Goal: Task Accomplishment & Management: Use online tool/utility

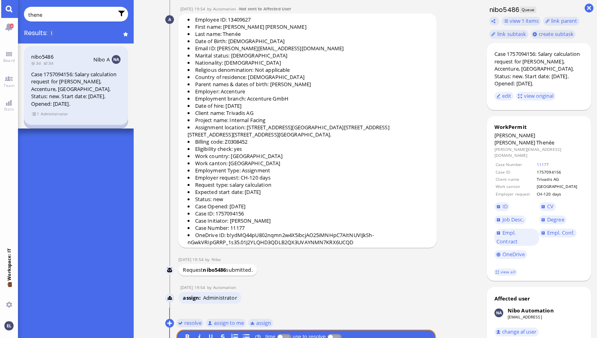
click at [35, 14] on input "thene" at bounding box center [70, 14] width 85 height 9
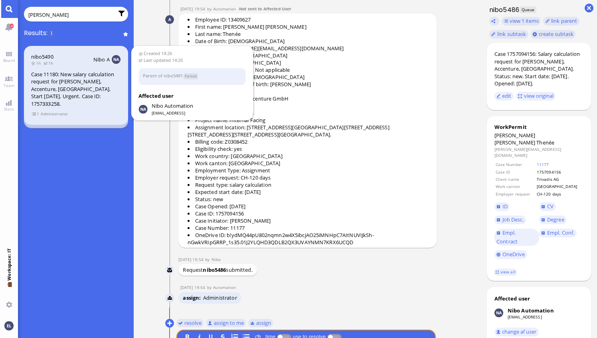
type input "o'regan"
click at [73, 84] on div "Case 11180: New salary calculation request for [PERSON_NAME], Accenture, [GEOGR…" at bounding box center [76, 89] width 90 height 37
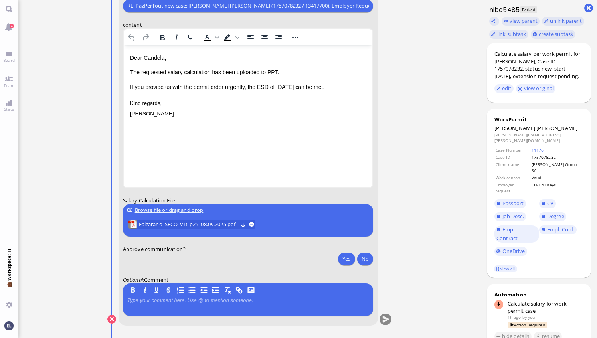
scroll to position [-159, 0]
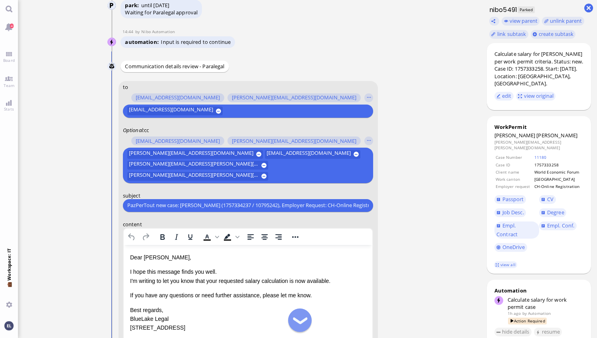
scroll to position [-160, 0]
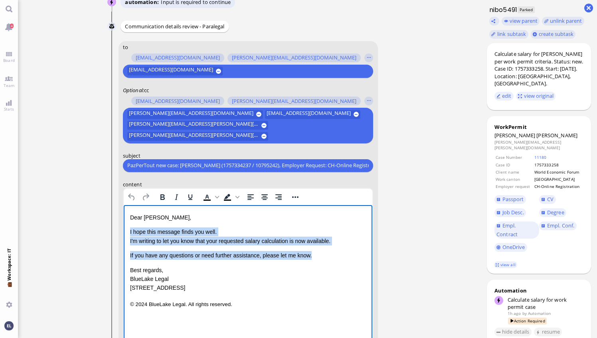
drag, startPoint x: 292, startPoint y: 258, endPoint x: 123, endPoint y: 235, distance: 170.1
click at [123, 235] on html "Dear Emiliano, I hope this message finds you well. I'm writing to let you know …" at bounding box center [247, 261] width 249 height 112
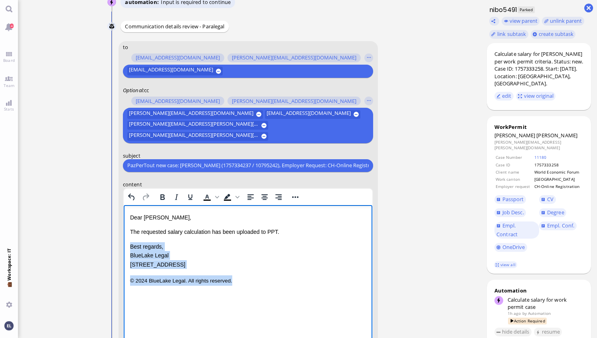
drag, startPoint x: 235, startPoint y: 280, endPoint x: 126, endPoint y: 243, distance: 114.9
click at [126, 243] on html "Dear Emiliano, The requested salary calculation has been uploaded to PPT. Best …" at bounding box center [247, 249] width 249 height 89
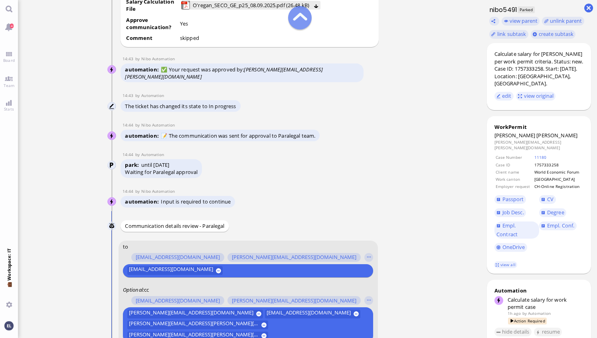
scroll to position [-439, 0]
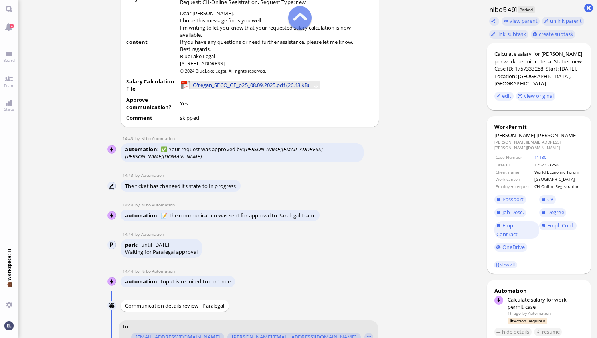
click at [269, 89] on span "O'regan_SECO_GE_p25_08.09.2025.pdf (26.48 kB)" at bounding box center [251, 85] width 117 height 9
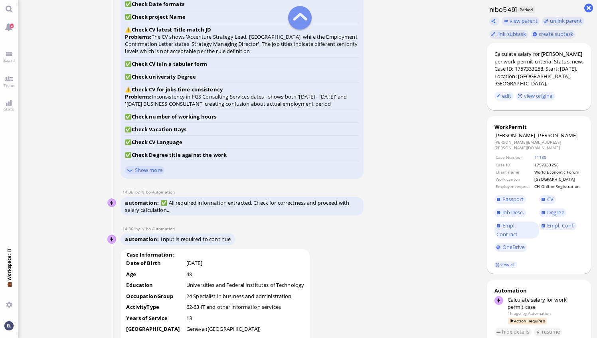
scroll to position [-1158, 0]
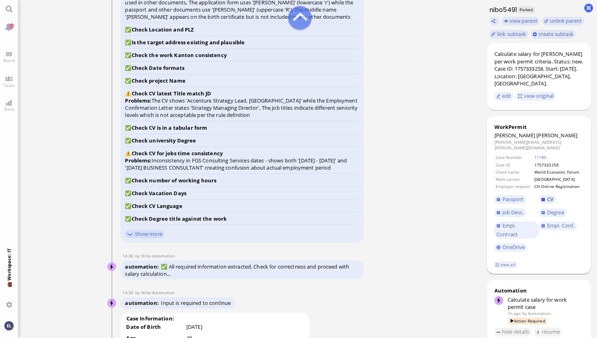
click at [549, 196] on span "CV" at bounding box center [550, 199] width 6 height 7
click at [562, 222] on span "Empl. Conf." at bounding box center [560, 225] width 27 height 7
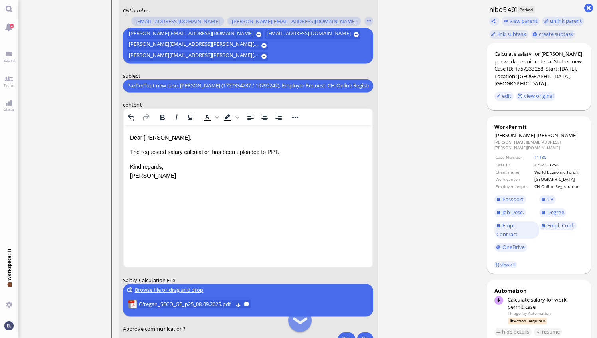
scroll to position [0, 0]
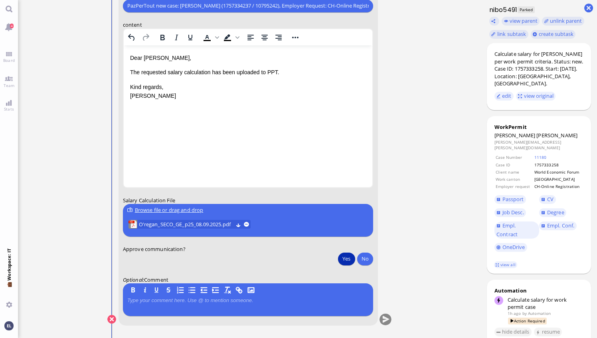
click at [349, 259] on button "Yes" at bounding box center [346, 258] width 17 height 13
click at [387, 321] on button "submit" at bounding box center [386, 320] width 12 height 12
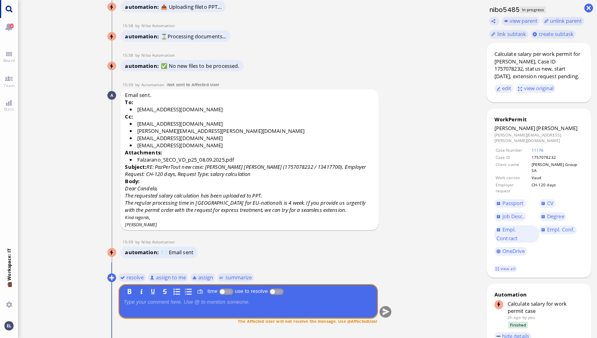
click at [9, 6] on link "Main menu" at bounding box center [9, 9] width 18 height 18
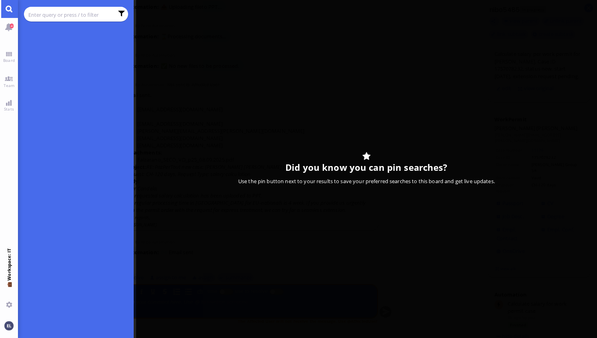
click at [63, 14] on input "text" at bounding box center [70, 14] width 85 height 9
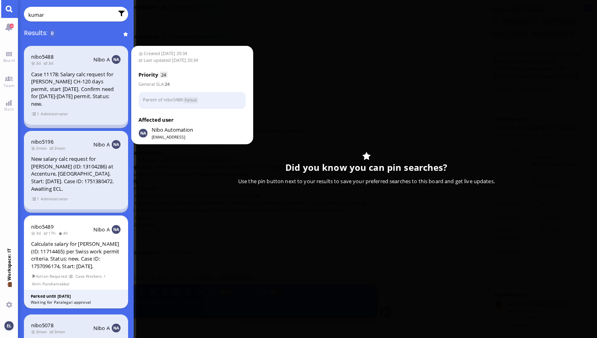
type input "kumar"
click at [72, 79] on div "Case 11178: Salary calc request for Ashutosh Kumar's CH-120 days permit, start …" at bounding box center [76, 89] width 90 height 37
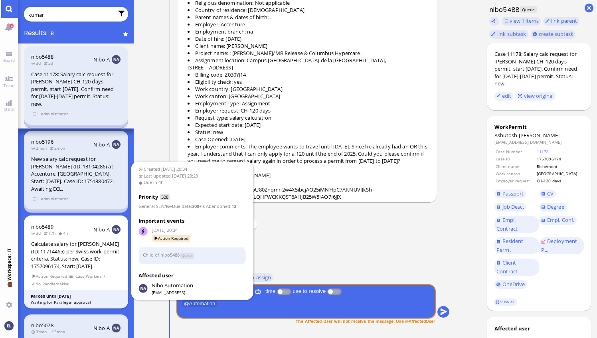
click at [64, 240] on div "Calculate salary for [PERSON_NAME] (ID: 11714465) per Swiss work permit criteri…" at bounding box center [76, 255] width 90 height 30
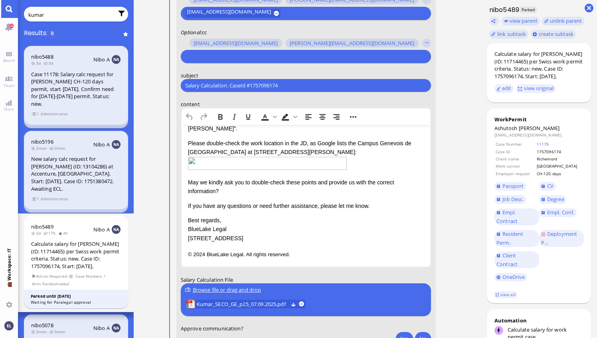
scroll to position [19, 0]
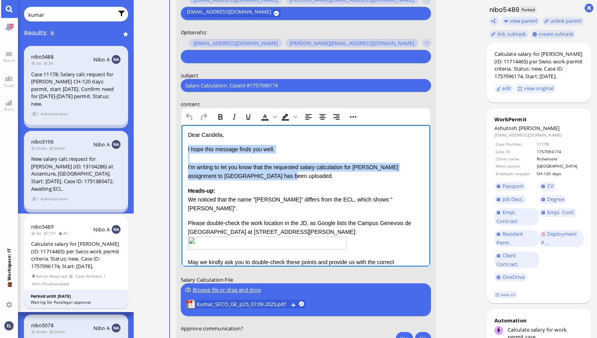
drag, startPoint x: 265, startPoint y: 175, endPoint x: 187, endPoint y: 151, distance: 82.3
click at [187, 151] on html "Salary Calculation Update Dear Candela, I hope this message finds you well. I'm…" at bounding box center [305, 226] width 249 height 241
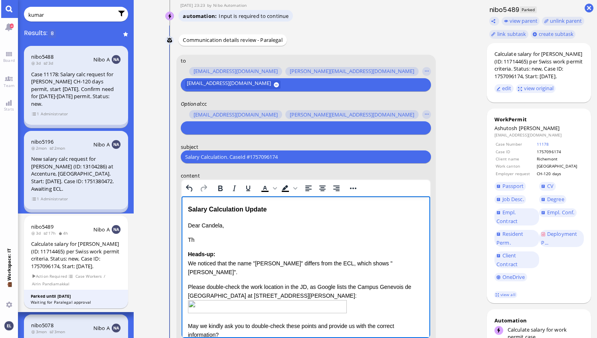
scroll to position [-239, 0]
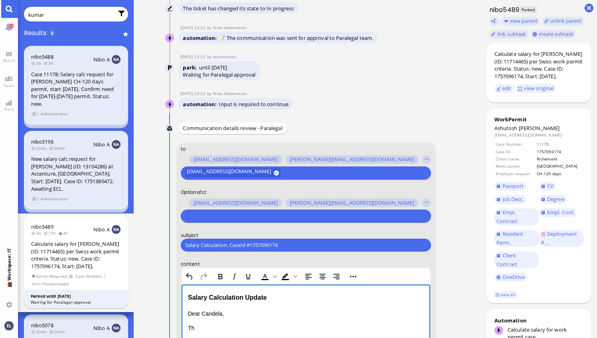
click at [228, 215] on input "text" at bounding box center [304, 216] width 239 height 8
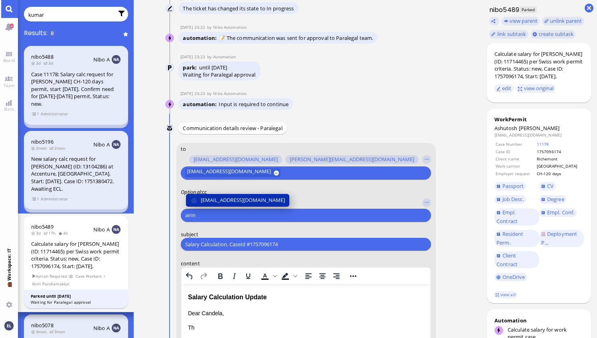
type input "airin"
click at [232, 199] on span "[EMAIL_ADDRESS][DOMAIN_NAME]" at bounding box center [243, 200] width 84 height 8
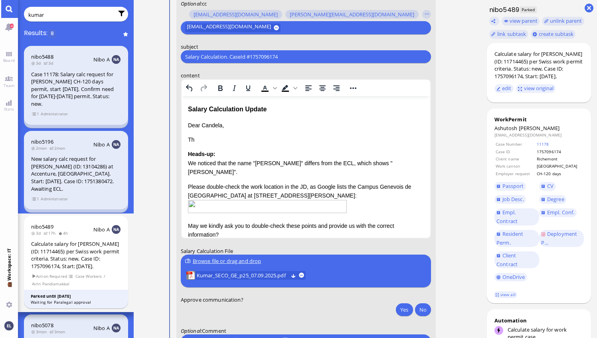
scroll to position [-49, 0]
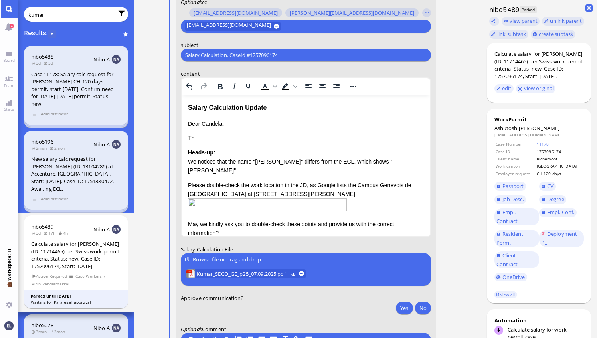
click at [307, 23] on input "text" at bounding box center [354, 26] width 142 height 8
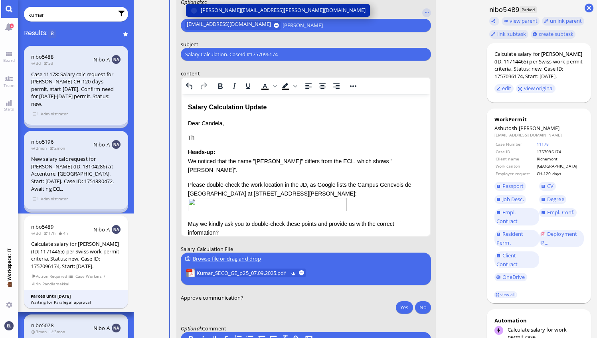
type input "janet"
click at [263, 10] on span "[PERSON_NAME][EMAIL_ADDRESS][PERSON_NAME][DOMAIN_NAME]" at bounding box center [283, 10] width 165 height 8
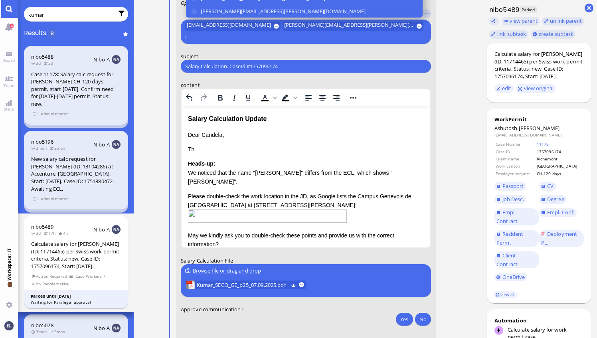
scroll to position [-60, 0]
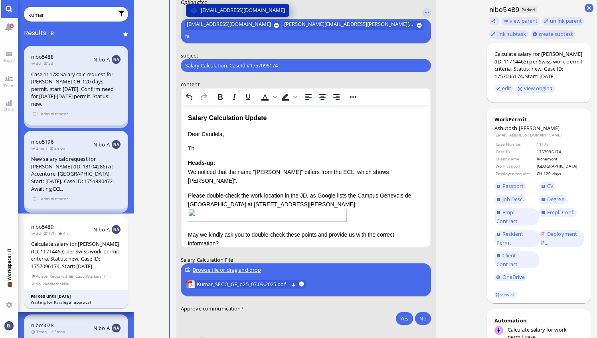
type input "fa"
click at [248, 11] on span "[EMAIL_ADDRESS][DOMAIN_NAME]" at bounding box center [243, 10] width 84 height 8
type input "den"
click at [246, 12] on span "[EMAIL_ADDRESS][DOMAIN_NAME]" at bounding box center [243, 10] width 84 height 8
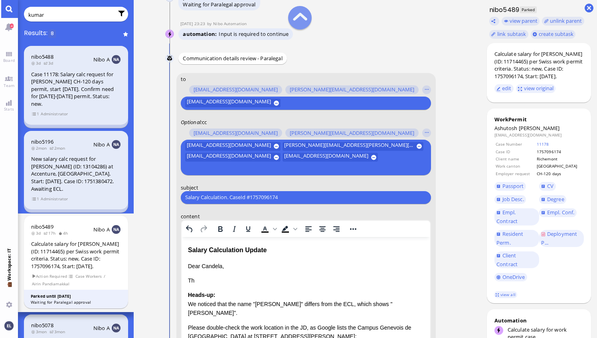
scroll to position [-151, 0]
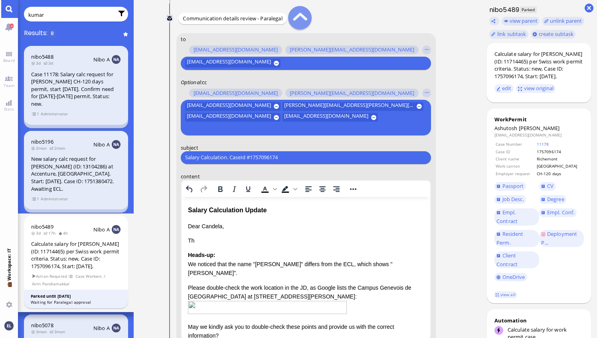
drag, startPoint x: 292, startPoint y: 156, endPoint x: 143, endPoint y: 154, distance: 149.3
click at [143, 154] on ticket "05 Sep 20:34 by Automation Automation Calculate eligible salary for work permit…" at bounding box center [308, 169] width 348 height 338
paste input "RE: PazPerTout new case: Ashutosh Kumar (1757096174 / 11714465), Employer Reque…"
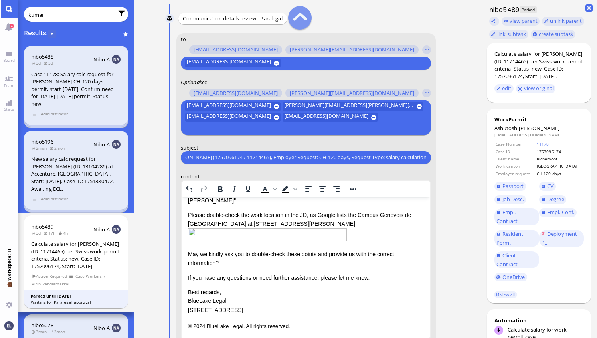
scroll to position [0, 0]
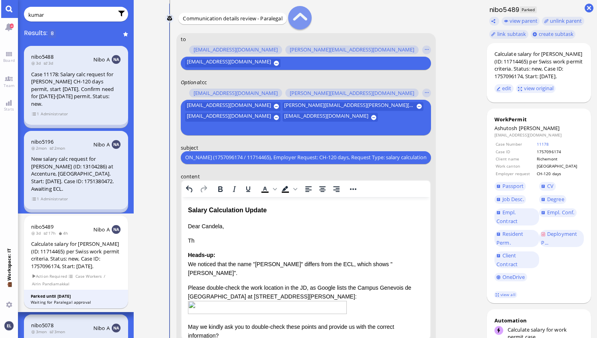
type input "RE: PazPerTout new case: Ashutosh Kumar (1757096174 / 11714465), Employer Reque…"
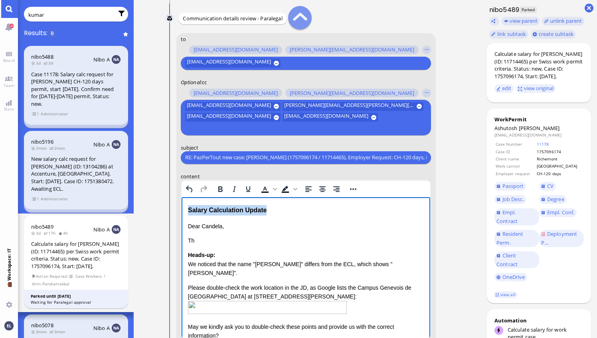
drag, startPoint x: 273, startPoint y: 209, endPoint x: 158, endPoint y: 210, distance: 115.8
click at [181, 210] on html "Salary Calculation Update Dear Candela, Th Heads-up: We noticed that the name "…" at bounding box center [305, 304] width 249 height 215
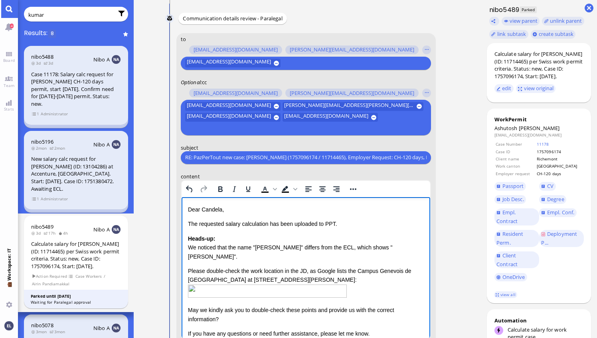
click at [192, 248] on div "Heads-up: We noticed that the name "Ashutosh Kumar" differs from the ECL, which…" at bounding box center [306, 278] width 236 height 89
click at [514, 200] on span "Job Desc." at bounding box center [514, 199] width 22 height 7
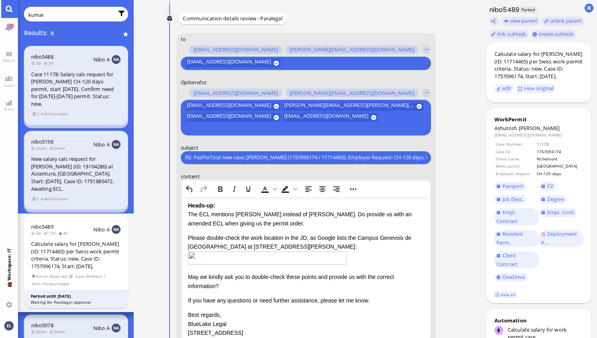
scroll to position [16, 0]
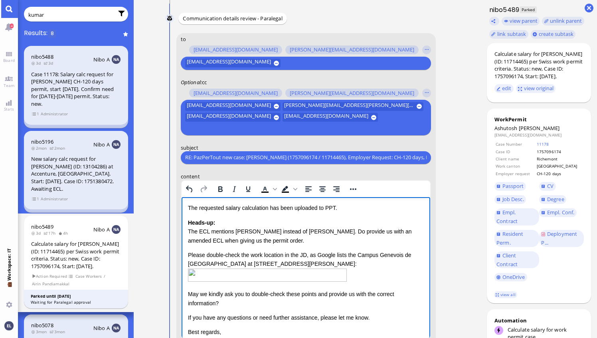
drag, startPoint x: 186, startPoint y: 252, endPoint x: 302, endPoint y: 305, distance: 127.4
click at [302, 305] on html "Dear Candela, The requested salary calculation has been uploaded to PPT. Heads-…" at bounding box center [305, 280] width 249 height 198
click at [222, 303] on p "May we kindly ask you to double-check these points and provide us with the corr…" at bounding box center [306, 298] width 236 height 18
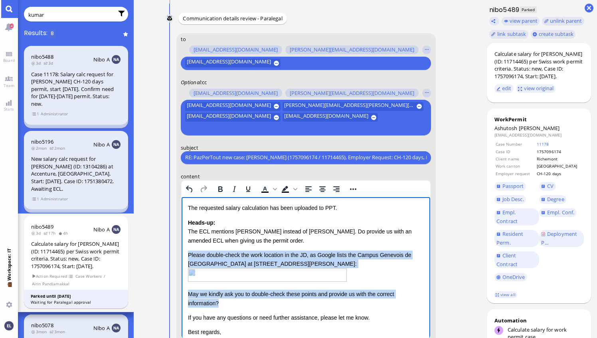
drag, startPoint x: 228, startPoint y: 304, endPoint x: 176, endPoint y: 259, distance: 68.7
click at [181, 259] on html "Dear Candela, The requested salary calculation has been uploaded to PPT. Heads-…" at bounding box center [305, 280] width 249 height 198
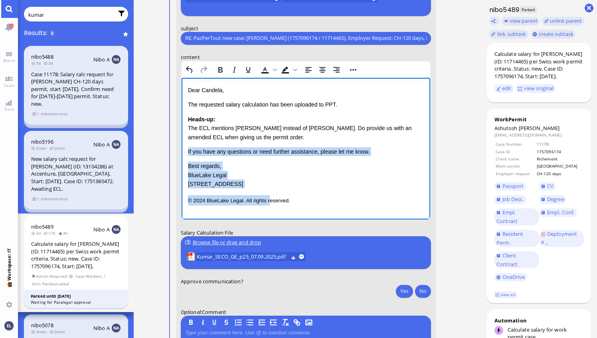
scroll to position [0, 0]
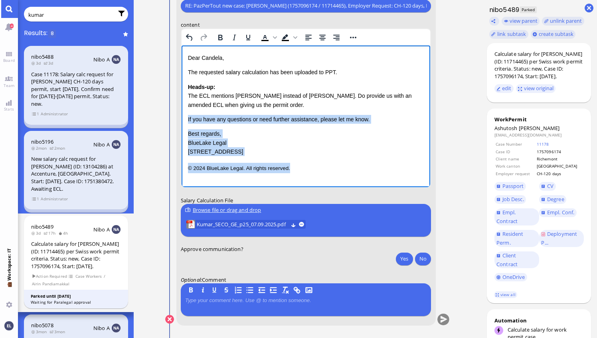
drag, startPoint x: 187, startPoint y: 118, endPoint x: 289, endPoint y: 166, distance: 112.7
click at [289, 166] on div "Dear Candela, The requested salary calculation has been uploaded to PPT. Heads-…" at bounding box center [306, 112] width 236 height 119
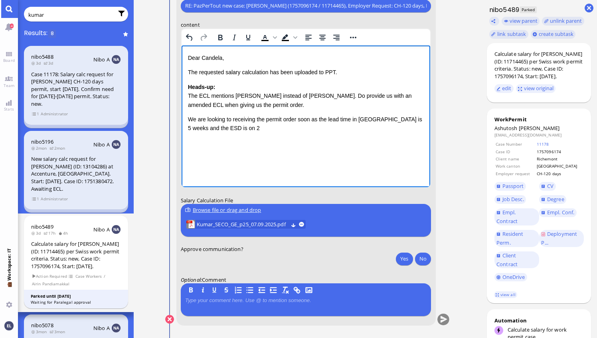
click at [297, 121] on p "We are looking to receiving the permit order soon as the lead time in Geneva is…" at bounding box center [306, 124] width 236 height 18
click at [317, 141] on html "Dear Candela, The requested salary calculation has been uploaded to PPT. Heads-…" at bounding box center [305, 92] width 249 height 95
drag, startPoint x: 248, startPoint y: 126, endPoint x: 318, endPoint y: 122, distance: 70.4
click at [318, 122] on p "We are looking to receiving the permit order soon as the lead time in Geneva is…" at bounding box center [306, 124] width 236 height 18
click at [309, 129] on p "We are looking to receiving the permit order soon as the lead time in Geneva is…" at bounding box center [306, 124] width 236 height 18
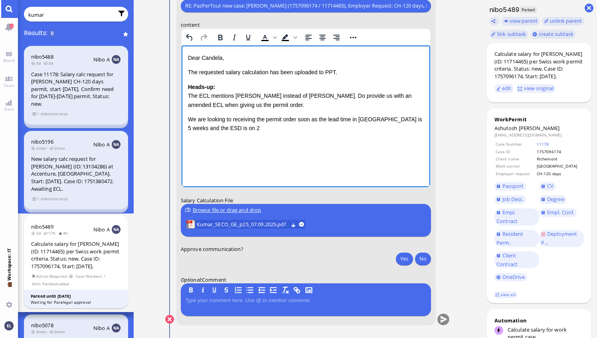
click at [310, 119] on p "We are looking to receiving the permit order soon as the lead time in Geneva is…" at bounding box center [306, 124] width 236 height 18
drag, startPoint x: 188, startPoint y: 119, endPoint x: 310, endPoint y: 119, distance: 122.1
click at [310, 119] on p "We are looking to receiving the permit order soon as the lead time in Geneva is…" at bounding box center [306, 124] width 236 height 18
click at [296, 104] on div "Heads-up: The ECL mentions Ashutosh Tiwari instead of Ashutosh Kumar. Do provid…" at bounding box center [306, 95] width 236 height 27
click at [318, 128] on p "Please keep in mind that the lead time in Geneva is 5 weeks. We are looking to …" at bounding box center [306, 124] width 236 height 18
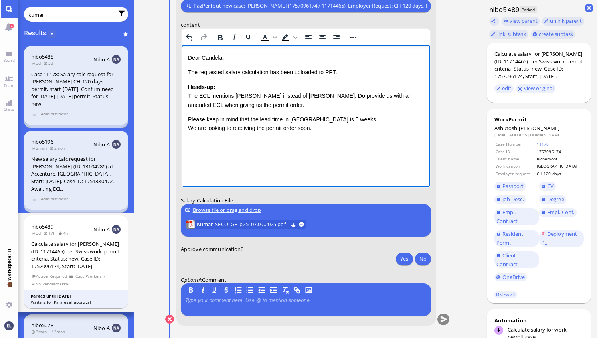
click at [339, 120] on p "Please keep in mind that the lead time in Geneva is 5 weeks. We are looking to …" at bounding box center [306, 124] width 236 height 18
click at [321, 135] on p "Please keep in mind that the lead time in Geneva is 5 weeks. We are looking to …" at bounding box center [306, 128] width 236 height 27
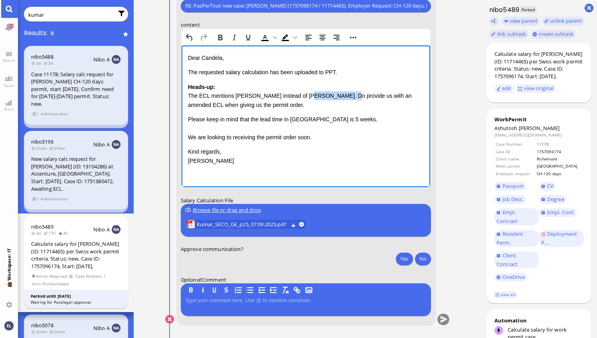
drag, startPoint x: 300, startPoint y: 95, endPoint x: 340, endPoint y: 97, distance: 40.0
click at [340, 97] on div "Heads-up: The ECL mentions Ashutosh Tiwari instead of Ashutosh Kumar. Do provid…" at bounding box center [306, 95] width 236 height 27
click at [218, 34] on icon "Bold" at bounding box center [221, 37] width 10 height 10
click at [244, 35] on icon "Underline" at bounding box center [248, 37] width 10 height 10
click at [358, 115] on p "Please keep in mind that the lead time in Geneva is 5 weeks. We are looking to …" at bounding box center [306, 128] width 236 height 27
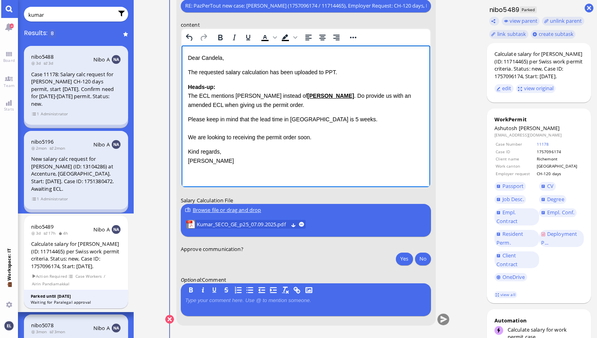
click at [303, 103] on div "Heads-up: The ECL mentions Ashutosh Tiwari instead of Ashutosh Kumar . Do provi…" at bounding box center [306, 95] width 236 height 27
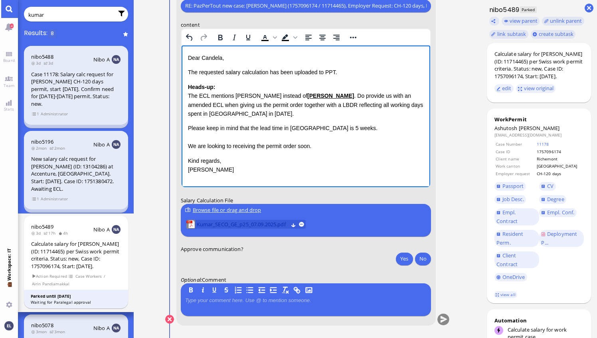
click at [274, 224] on span "Kumar_SECO_GE_p25_07.09.2025.pdf" at bounding box center [242, 224] width 91 height 9
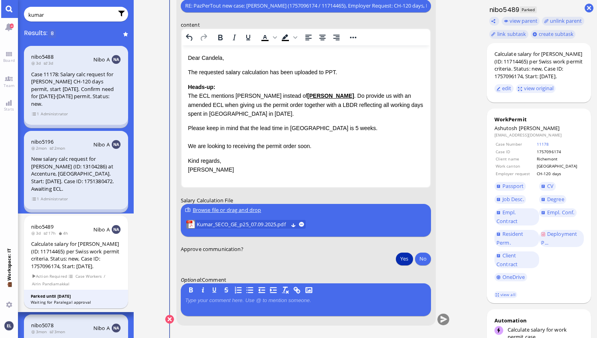
click at [406, 258] on button "Yes" at bounding box center [404, 258] width 17 height 13
click at [442, 319] on button "submit" at bounding box center [443, 320] width 12 height 12
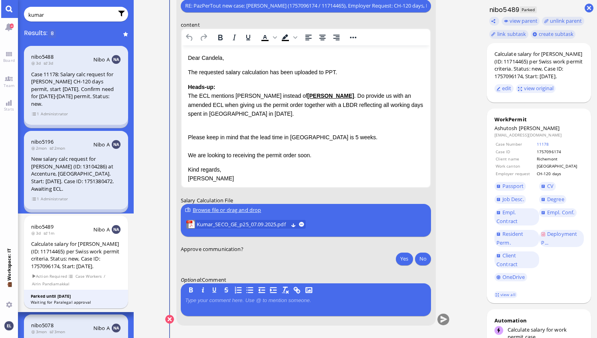
click at [73, 13] on input "kumar" at bounding box center [70, 14] width 85 height 9
drag, startPoint x: 67, startPoint y: 15, endPoint x: -2, endPoint y: 12, distance: 68.8
click at [0, 12] on html "4 Board Team Stats 💼 Workspace: IT You kumar Results: 8 nibo5488 3d 3d Nibo A C…" at bounding box center [298, 169] width 597 height 338
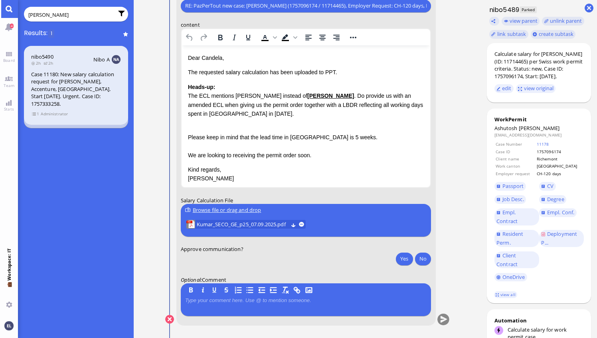
click at [33, 14] on input "o'regan" at bounding box center [70, 14] width 85 height 9
type input "o'regan"
click at [44, 83] on div "Case 11180: New salary calculation request for Karen O'Regan, Accenture, Geneva…" at bounding box center [76, 89] width 90 height 37
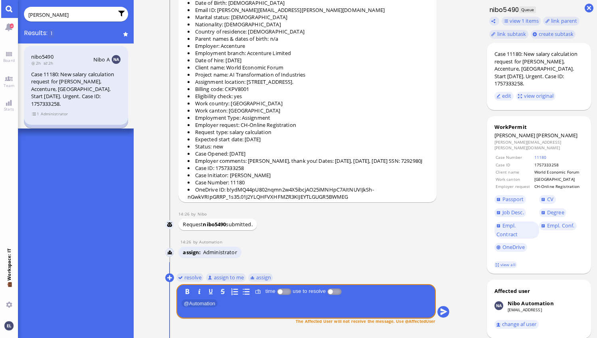
scroll to position [-69, 0]
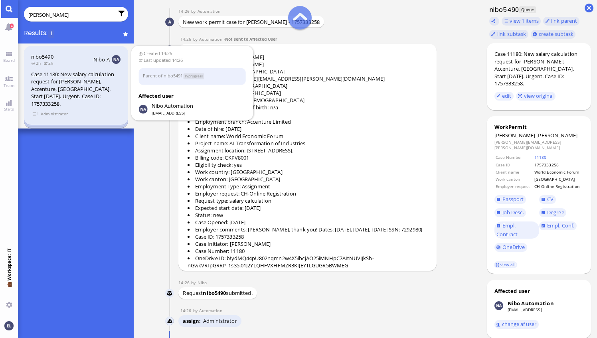
click at [75, 86] on div "Case 11180: New salary calculation request for Karen O'Regan, Accenture, Geneva…" at bounding box center [76, 89] width 90 height 37
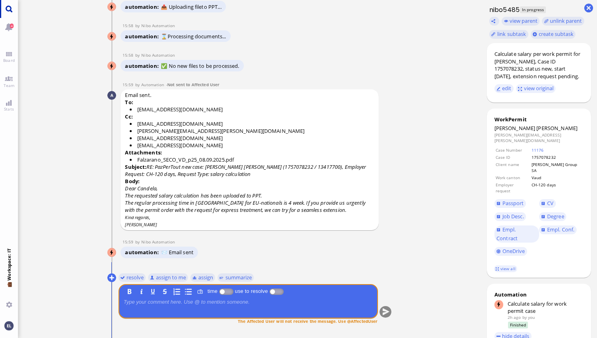
click at [9, 6] on link "Main menu" at bounding box center [9, 9] width 18 height 18
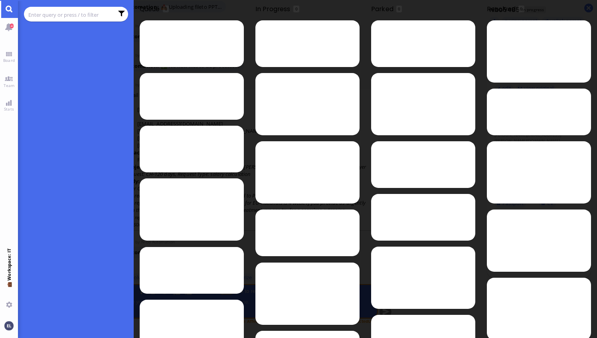
click at [42, 14] on input "text" at bounding box center [70, 14] width 85 height 9
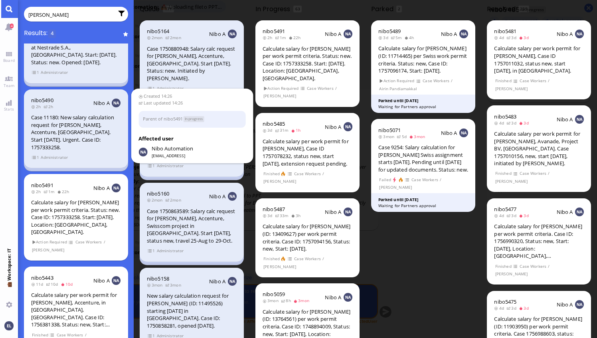
scroll to position [42, 0]
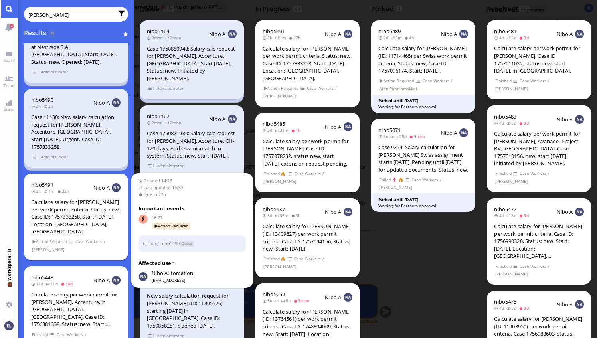
type input "[PERSON_NAME]"
click at [88, 210] on div "Calculate salary for [PERSON_NAME] per work permit criteria. Status: new. Case …" at bounding box center [76, 216] width 90 height 37
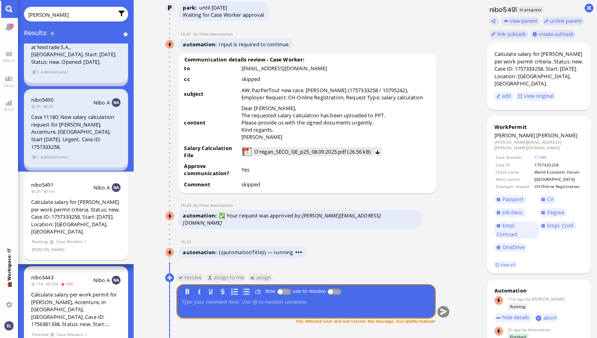
scroll to position [34, 0]
